Goal: Information Seeking & Learning: Check status

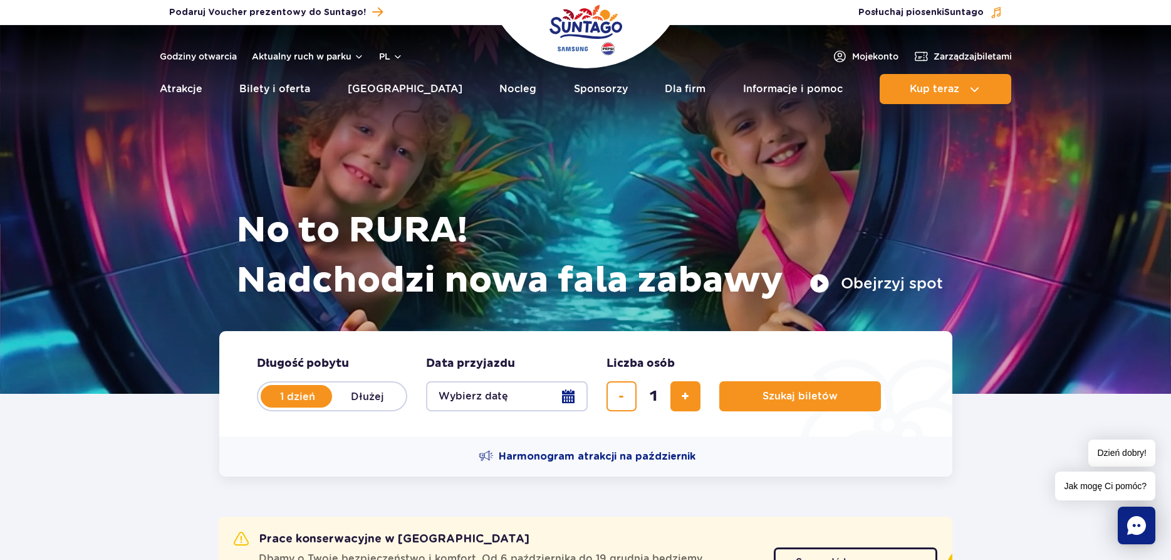
drag, startPoint x: 292, startPoint y: 397, endPoint x: 501, endPoint y: 399, distance: 209.3
click at [295, 397] on label "1 dzień" at bounding box center [297, 396] width 71 height 26
click at [575, 395] on button "Wybierz datę" at bounding box center [507, 396] width 162 height 30
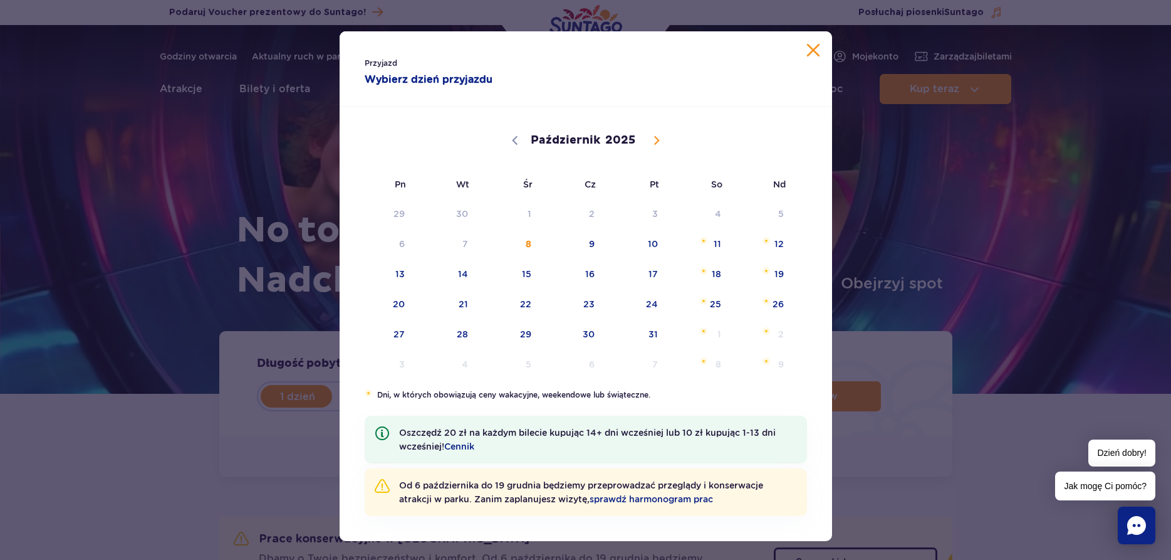
click at [657, 144] on icon at bounding box center [656, 140] width 9 height 9
select select "10"
click at [719, 243] on span "8" at bounding box center [699, 243] width 63 height 29
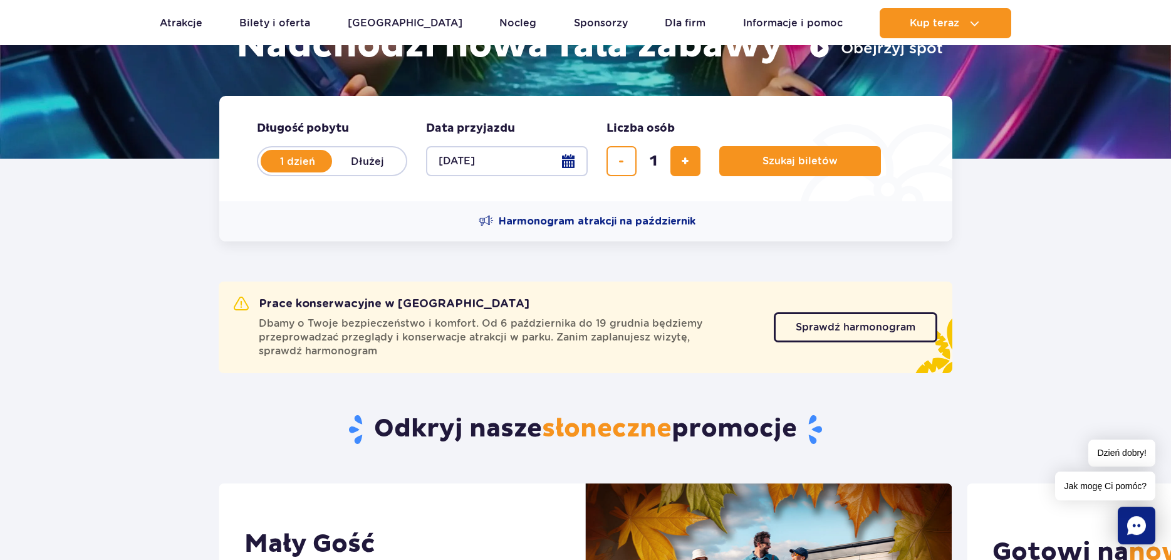
scroll to position [256, 0]
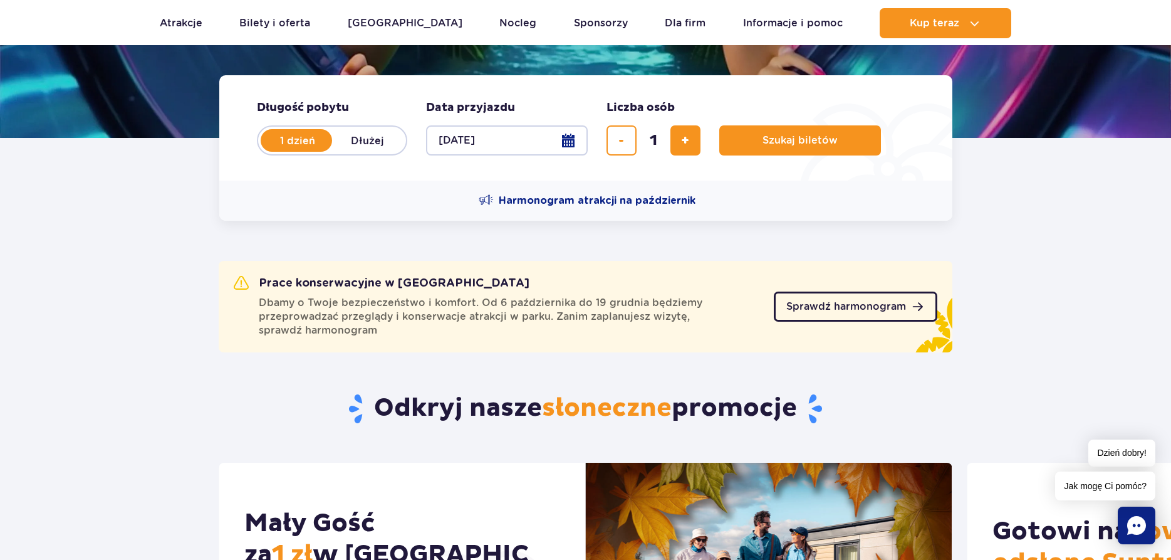
click at [842, 307] on span "Sprawdź harmonogram" at bounding box center [847, 306] width 120 height 10
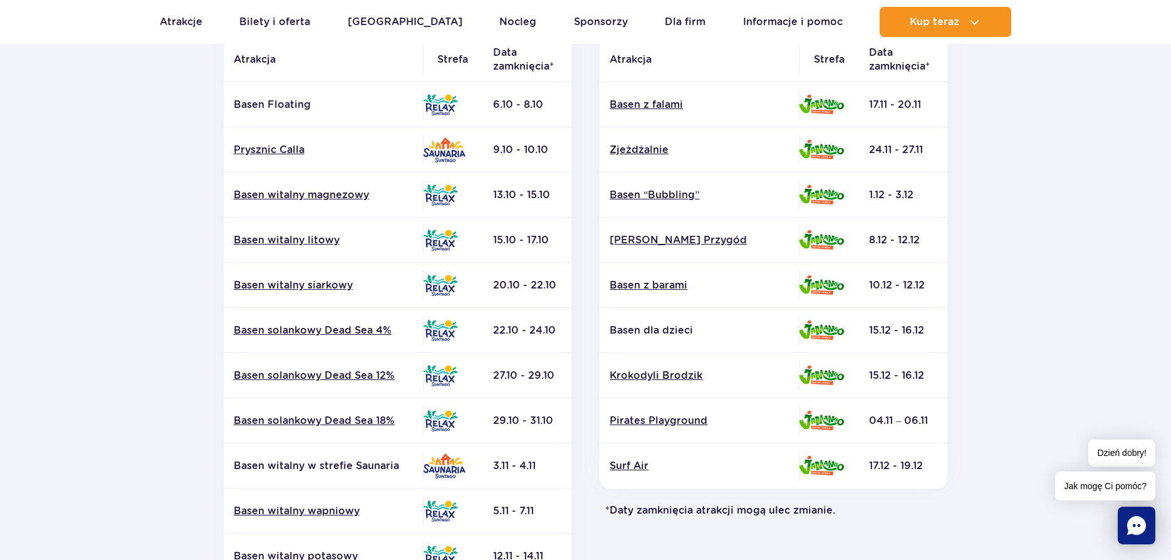
scroll to position [320, 0]
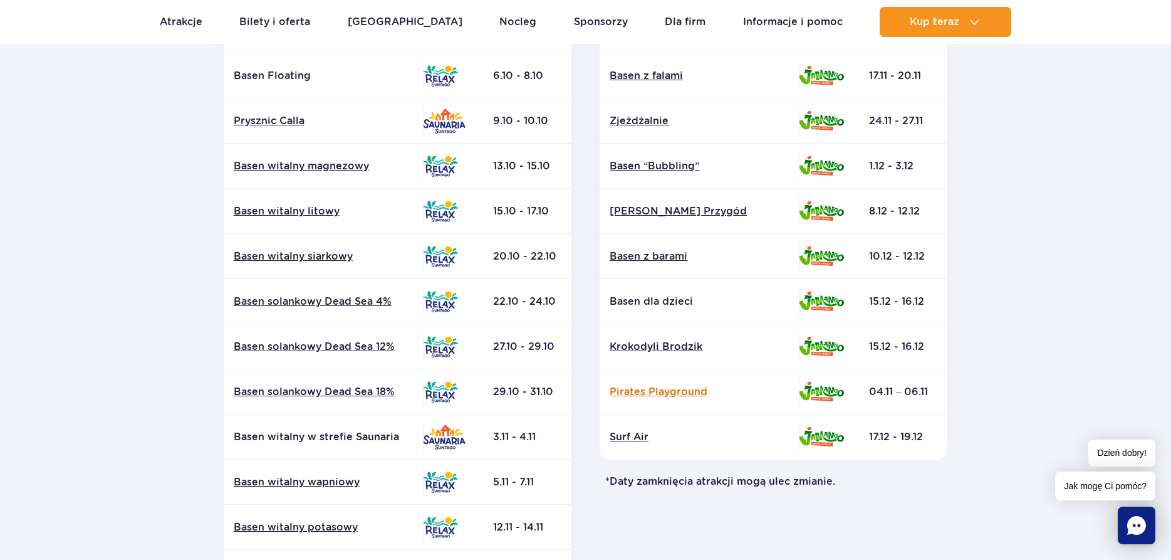
click at [675, 391] on link "Pirates Playground" at bounding box center [699, 392] width 179 height 14
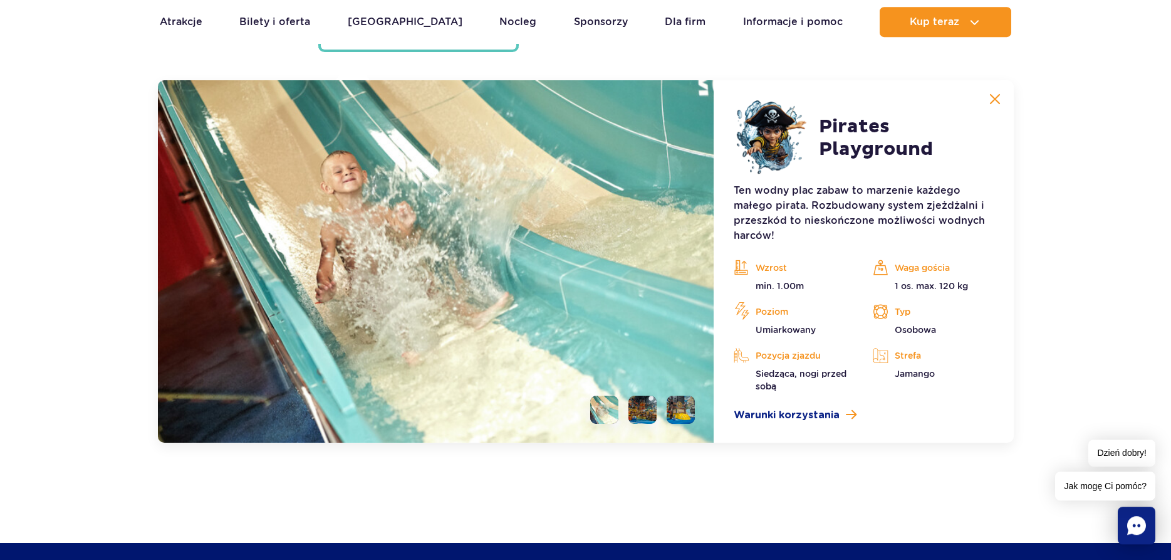
scroll to position [3490, 0]
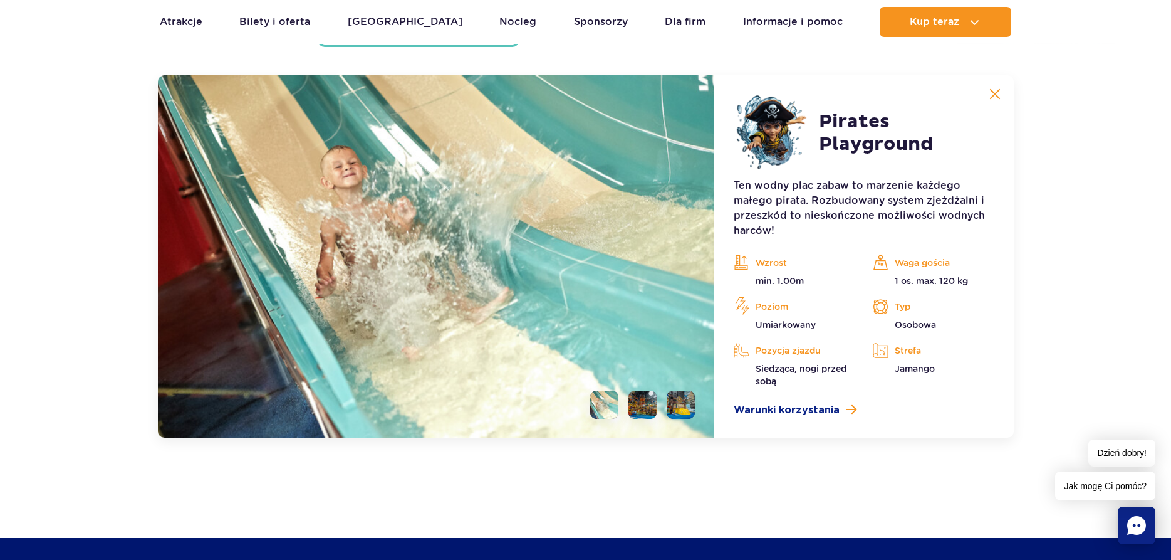
click at [639, 405] on li at bounding box center [643, 404] width 28 height 28
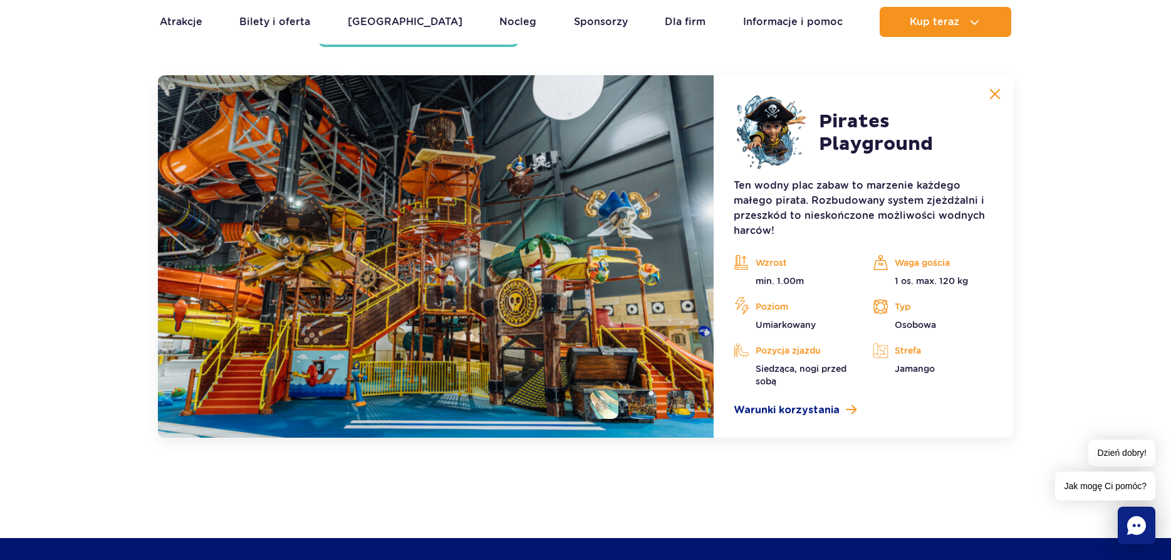
click at [996, 96] on img at bounding box center [995, 93] width 11 height 11
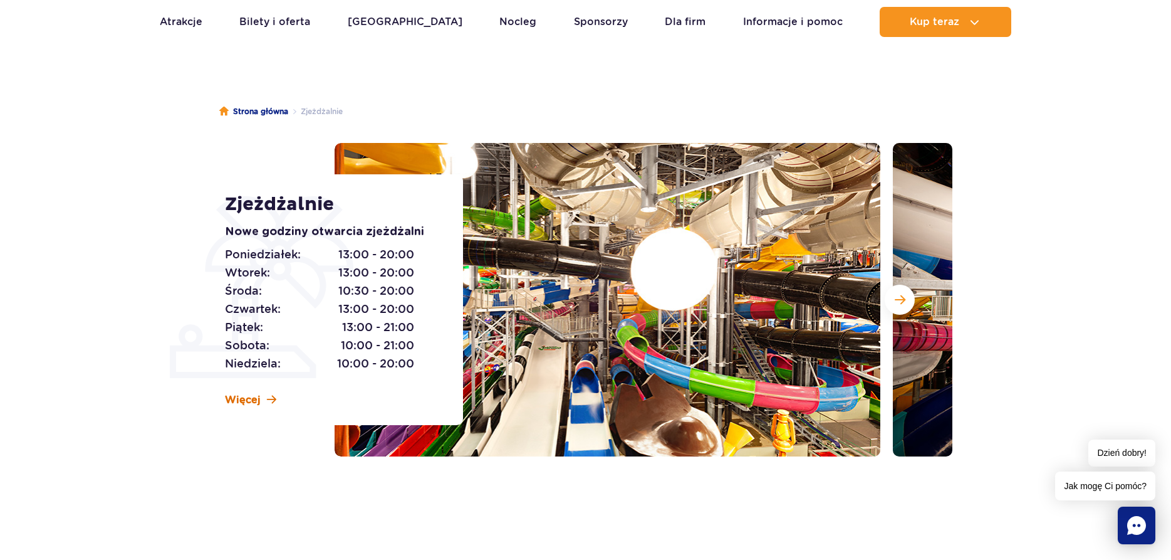
scroll to position [38, 0]
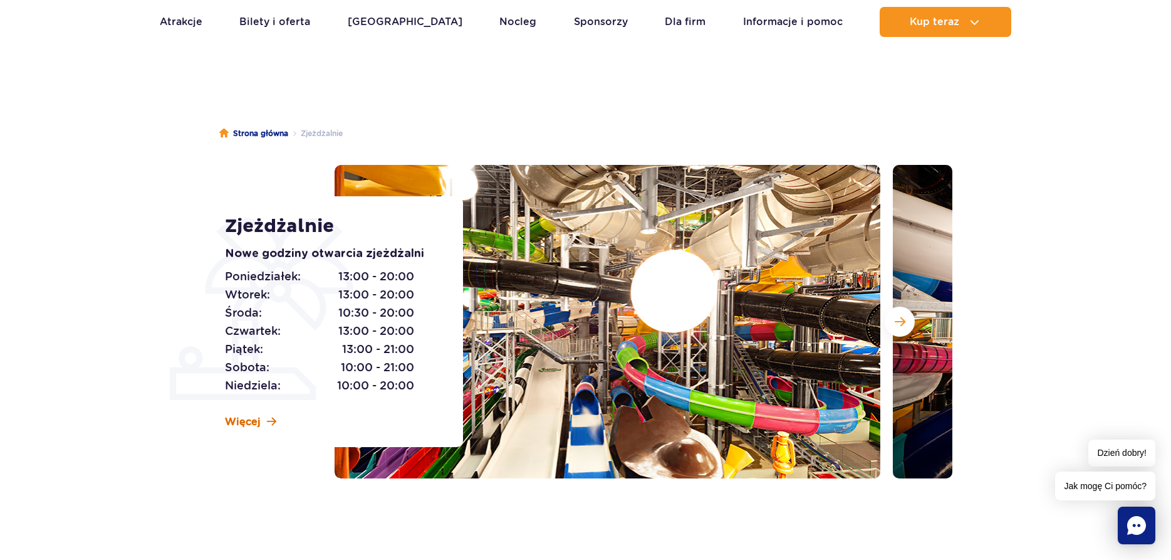
click at [255, 421] on span "Więcej" at bounding box center [243, 422] width 36 height 14
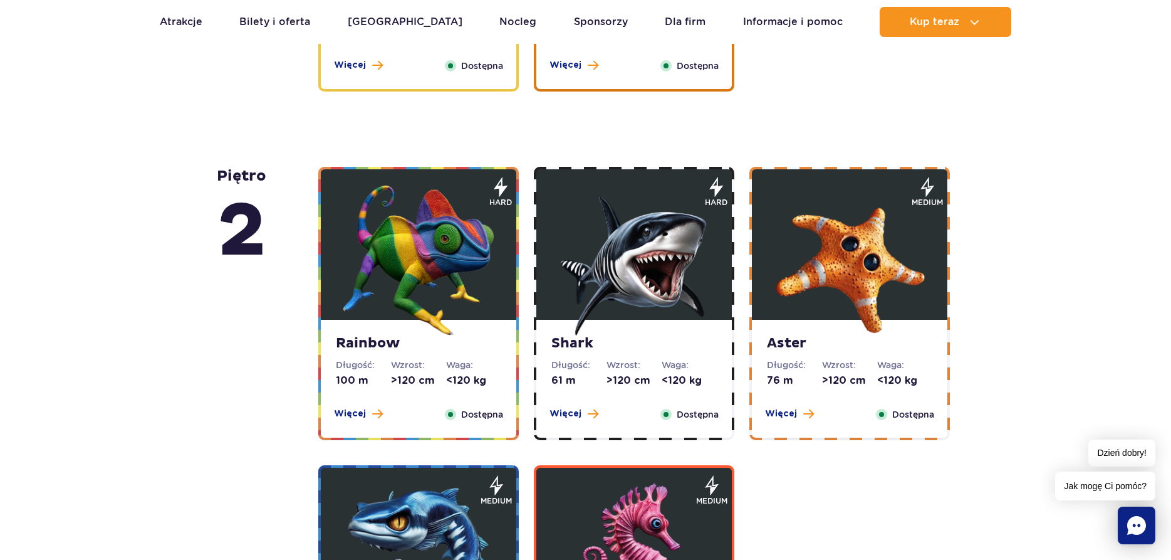
scroll to position [1846, 0]
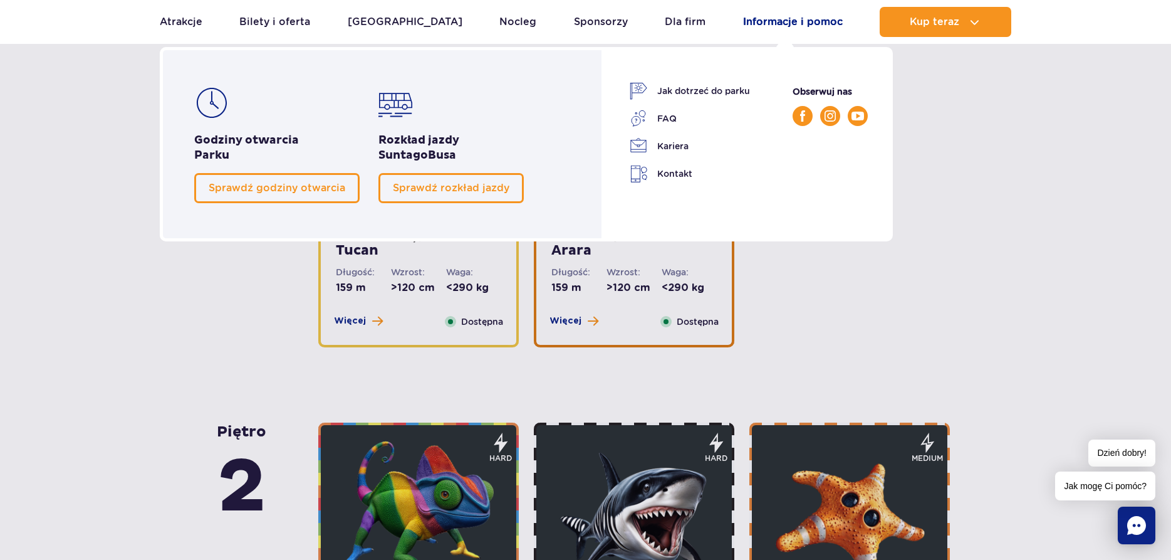
click at [782, 20] on link "Informacje i pomoc" at bounding box center [793, 22] width 100 height 30
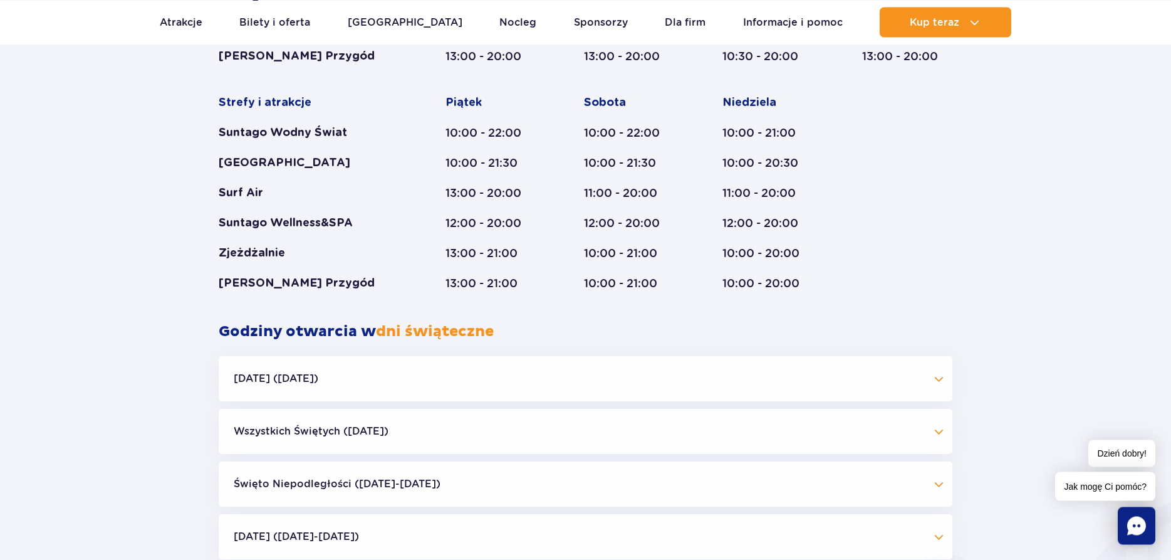
scroll to position [1023, 0]
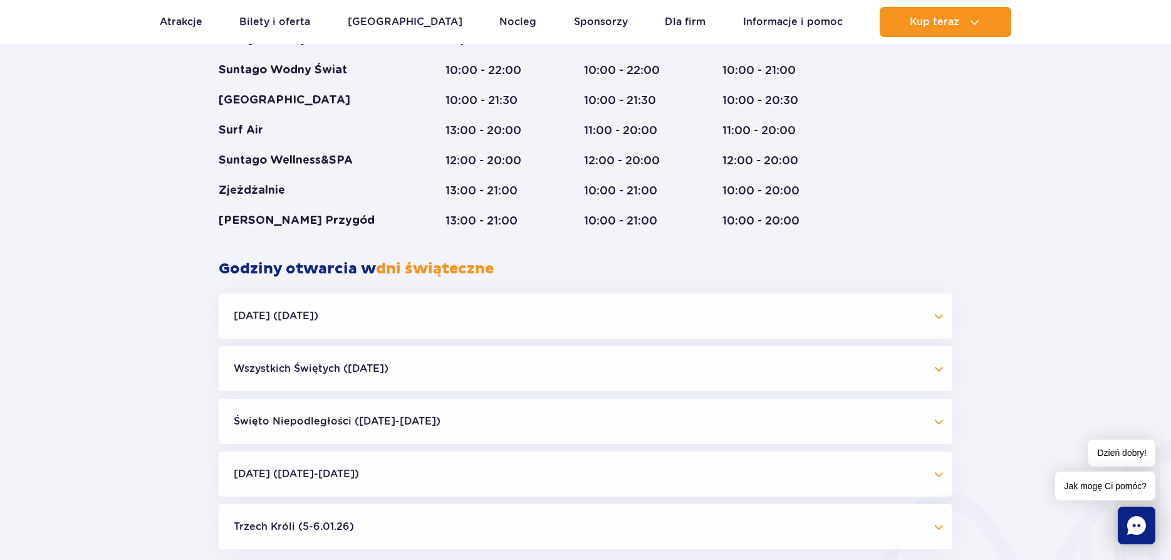
click at [585, 429] on button "Święto Niepodległości ([DATE]-[DATE])" at bounding box center [586, 421] width 734 height 45
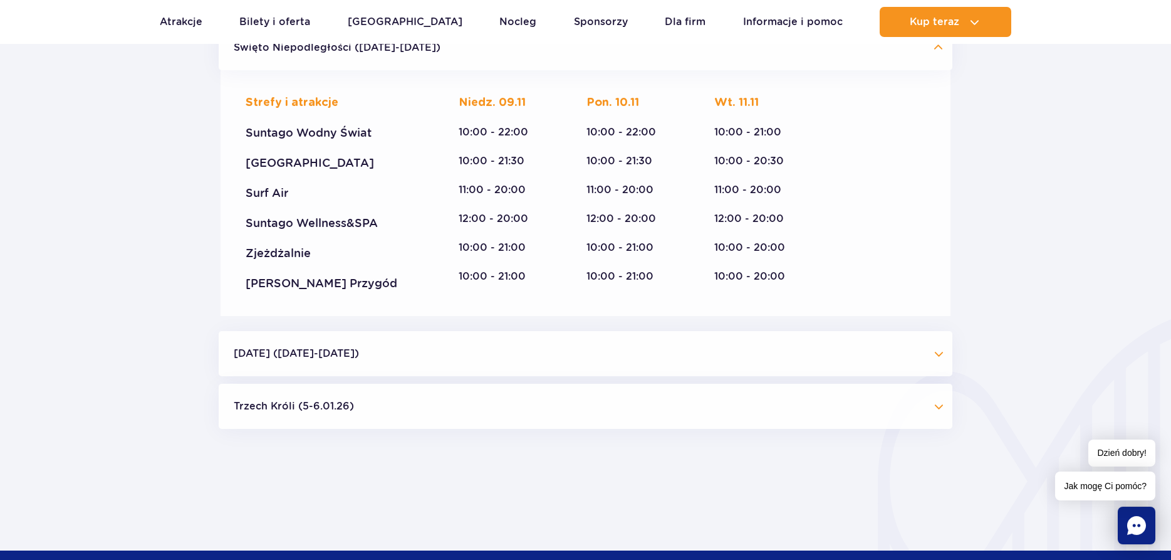
scroll to position [1406, 0]
